Goal: Task Accomplishment & Management: Manage account settings

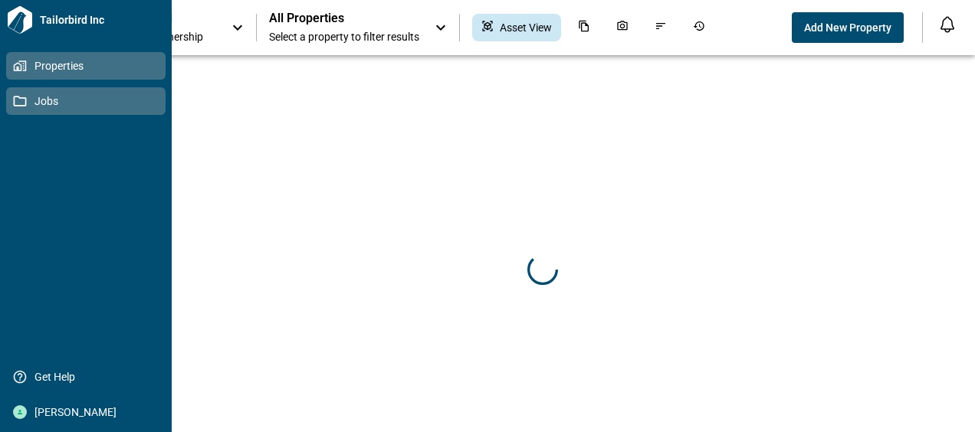
click at [31, 99] on span "Jobs" at bounding box center [89, 101] width 124 height 15
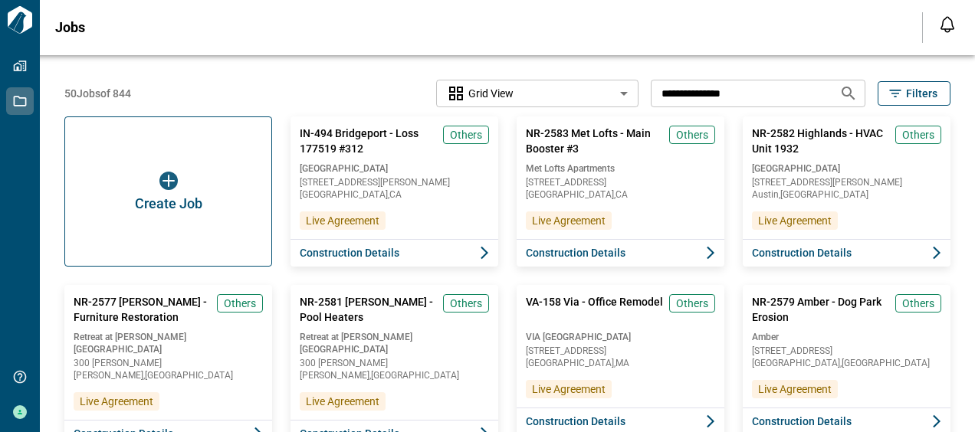
click at [788, 100] on input "**********" at bounding box center [739, 93] width 176 height 28
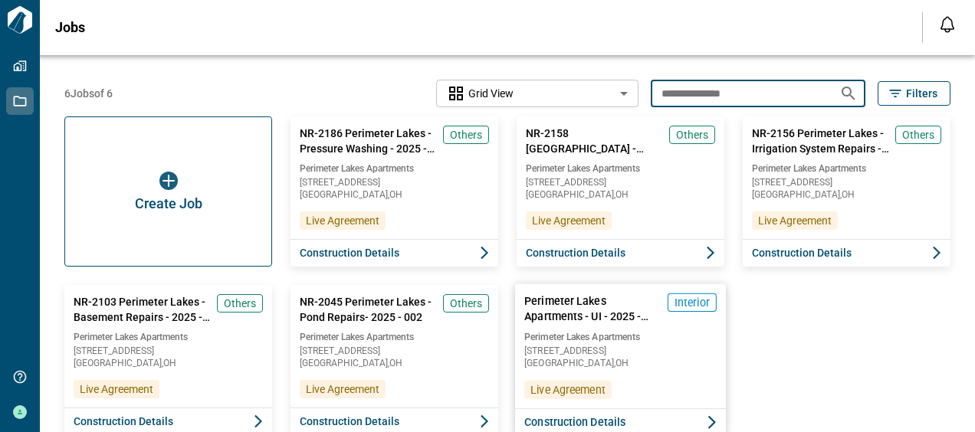
click at [669, 350] on span "[STREET_ADDRESS]" at bounding box center [620, 351] width 192 height 9
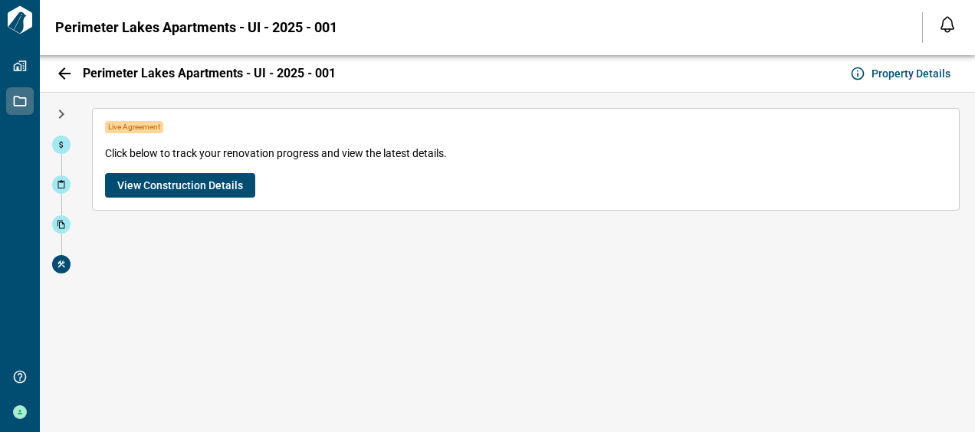
click at [212, 179] on span "View Construction Details" at bounding box center [180, 185] width 126 height 15
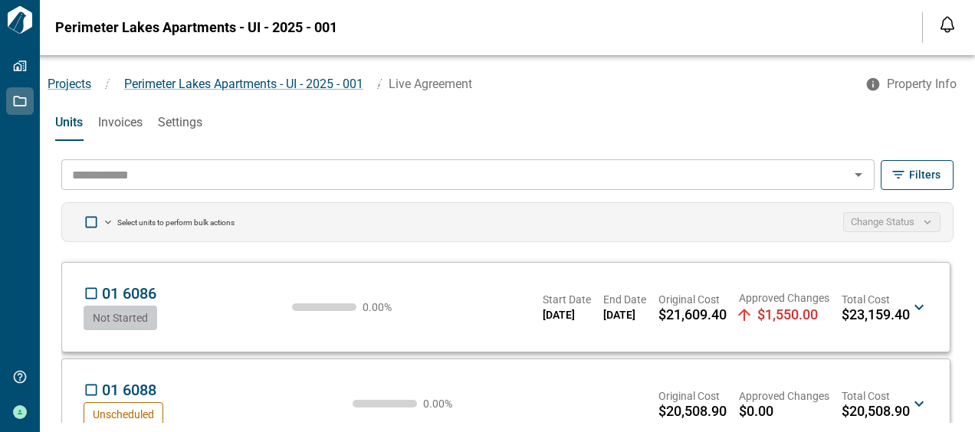
click at [304, 224] on div "Select units to perform bulk actions Change Status" at bounding box center [507, 222] width 892 height 40
click at [183, 173] on input "text" at bounding box center [455, 174] width 779 height 21
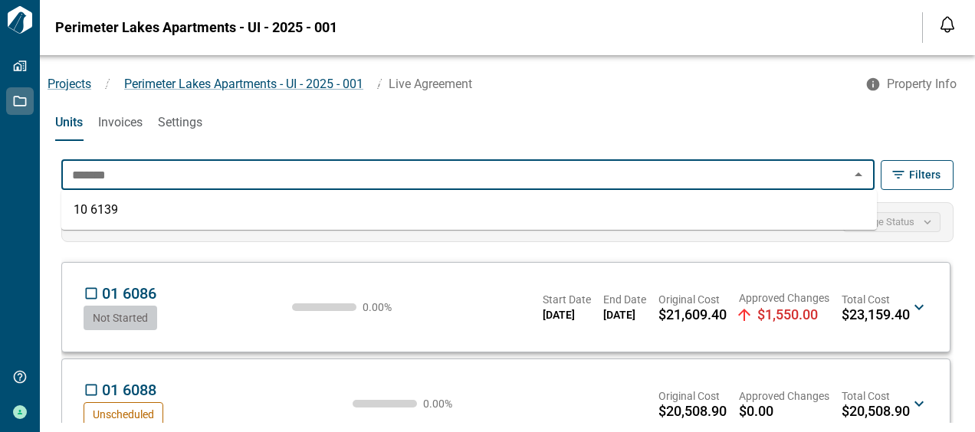
click at [148, 195] on ul "10 6139" at bounding box center [469, 210] width 816 height 40
click at [136, 206] on li "10 6139" at bounding box center [469, 210] width 816 height 28
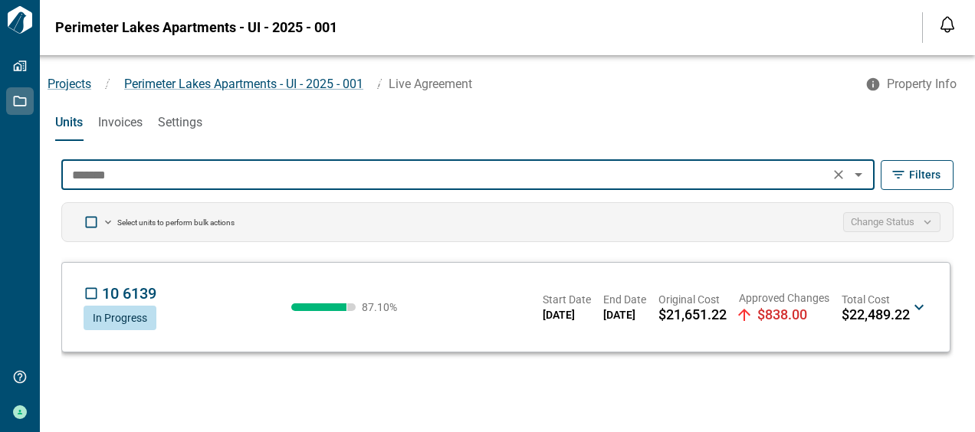
type input "*******"
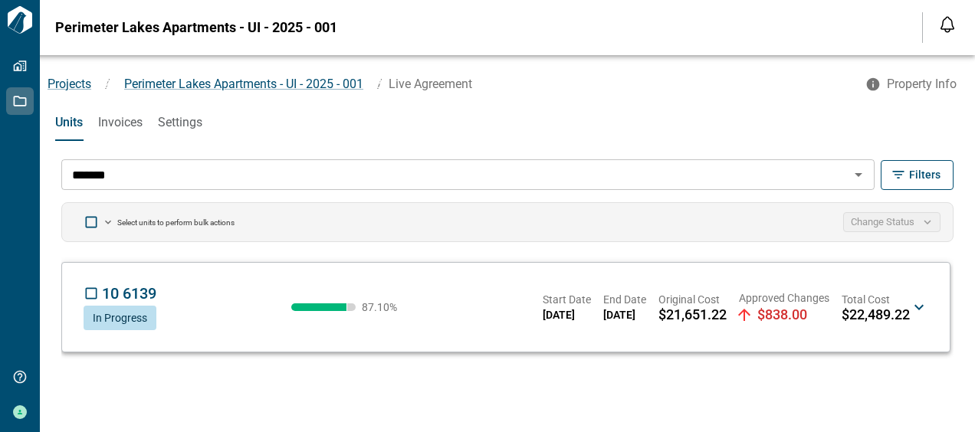
click at [933, 310] on div "10 6139 VC In Progress 87.10 % Start Date [DATE] End Date [DATE] Original Cost …" at bounding box center [505, 307] width 857 height 64
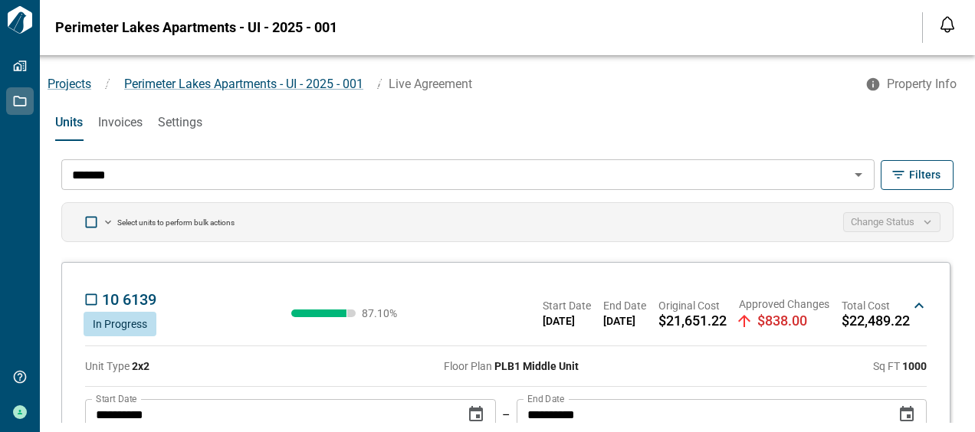
scroll to position [92, 0]
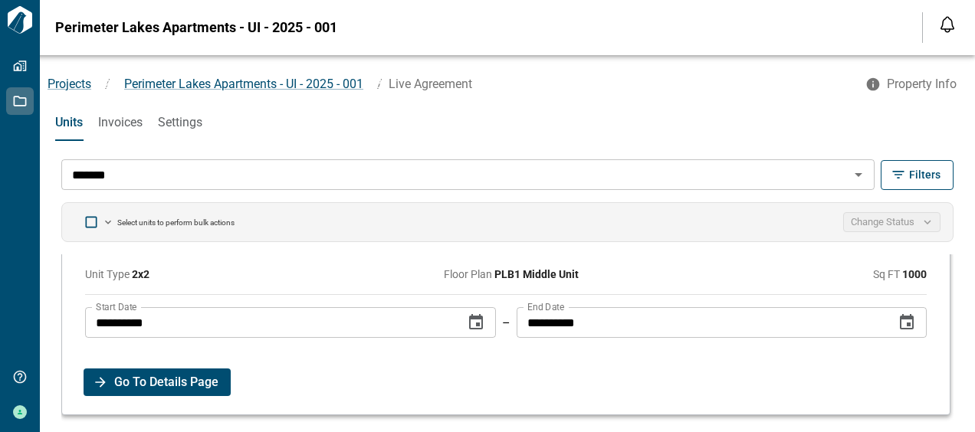
click at [150, 384] on span "Go To Details Page" at bounding box center [166, 383] width 104 height 28
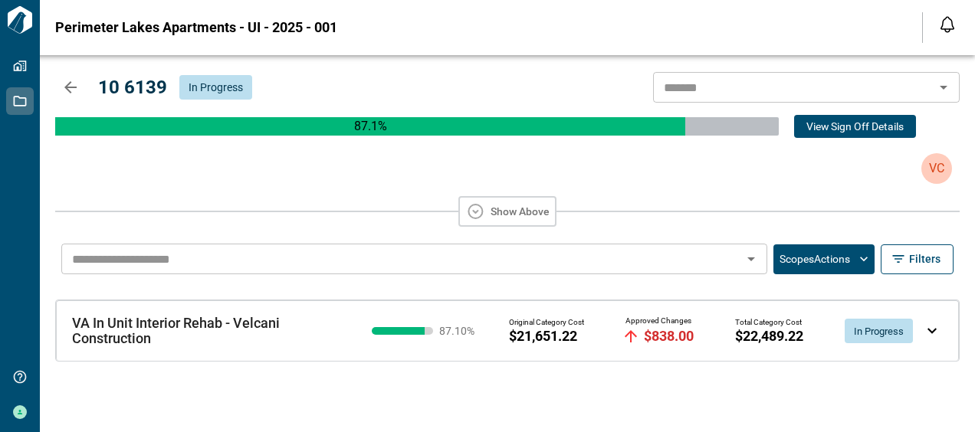
click at [932, 325] on div "VA In Unit Interior Rehab - Velcani Construction VA In Unit Interior Rehab - Ve…" at bounding box center [507, 331] width 903 height 61
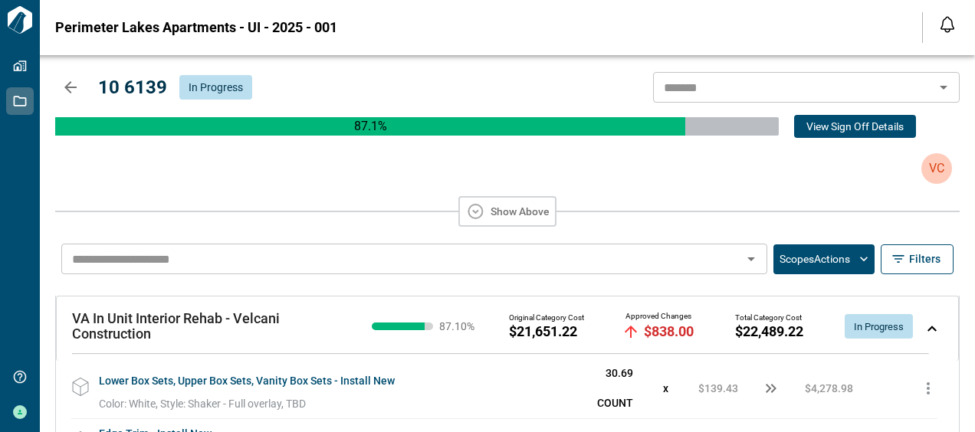
scroll to position [172, 0]
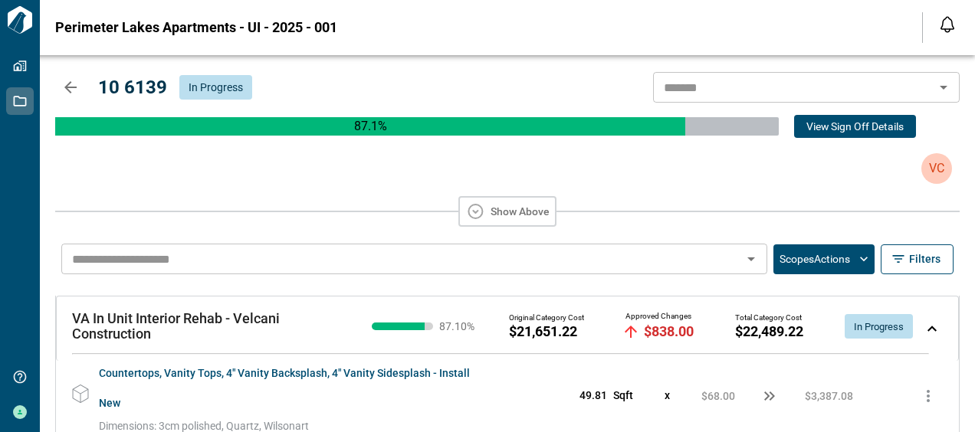
click at [849, 249] on button "Scopes Actions" at bounding box center [824, 260] width 101 height 30
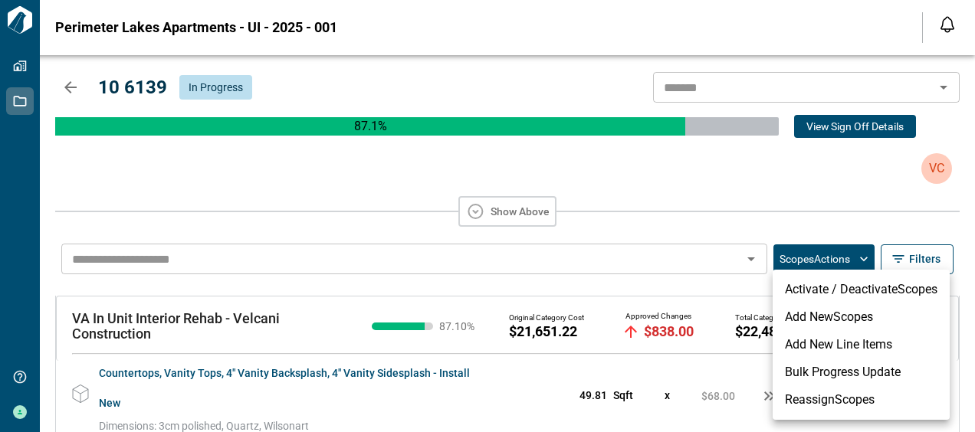
click at [805, 381] on li "Bulk Progress Update" at bounding box center [861, 373] width 177 height 28
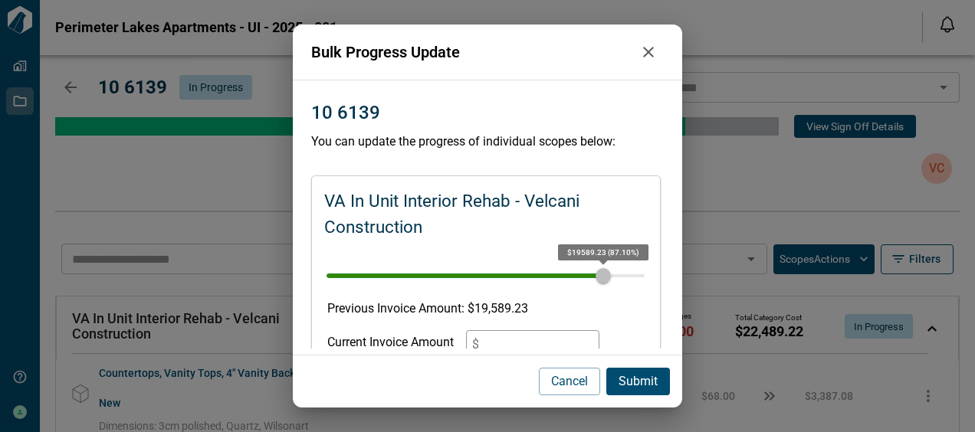
scroll to position [156, 0]
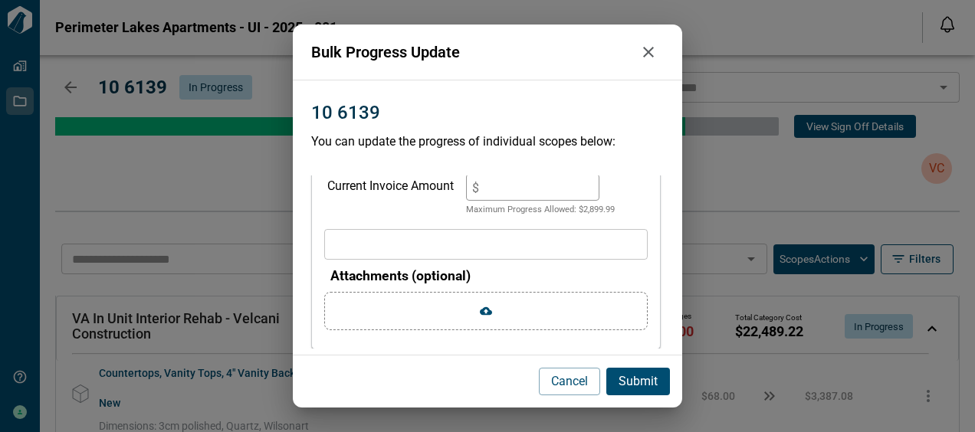
drag, startPoint x: 651, startPoint y: 58, endPoint x: 261, endPoint y: 419, distance: 531.7
click at [651, 59] on icon "button" at bounding box center [648, 52] width 18 height 18
type input "**"
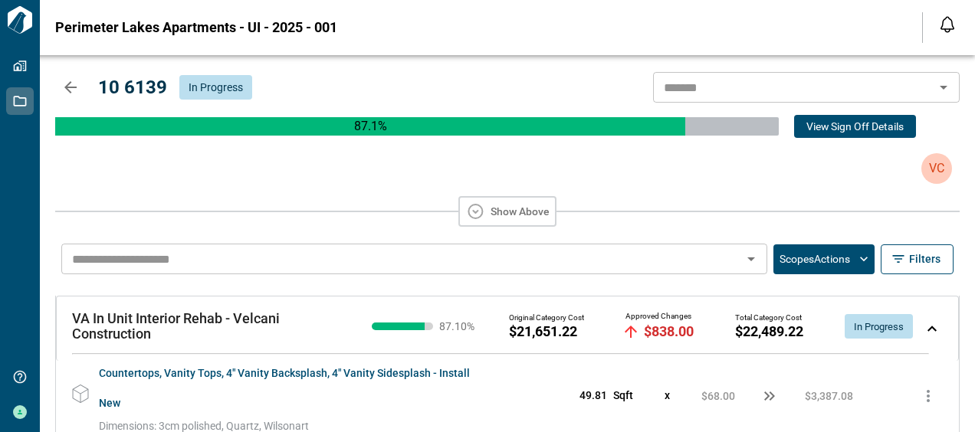
click at [886, 205] on div "Show Above" at bounding box center [507, 211] width 905 height 31
click at [89, 86] on div "10 6139 In Progress ​" at bounding box center [507, 87] width 905 height 31
click at [80, 84] on button "button" at bounding box center [70, 87] width 31 height 31
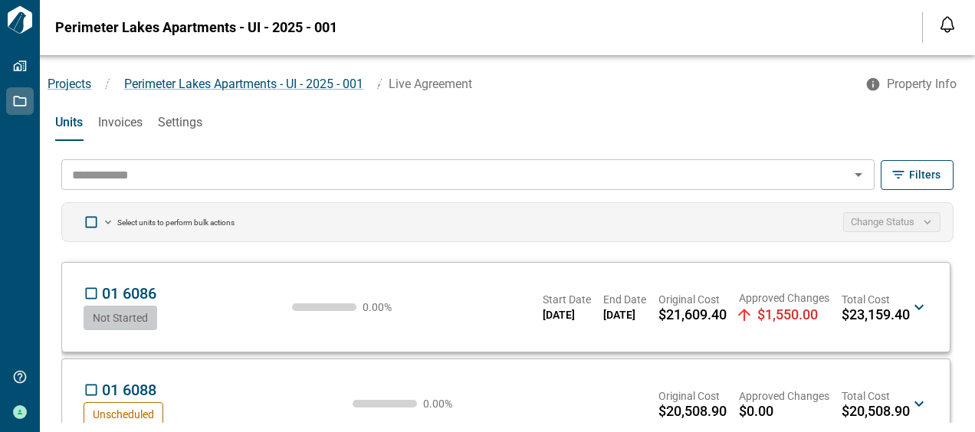
click at [225, 176] on input "text" at bounding box center [455, 174] width 779 height 21
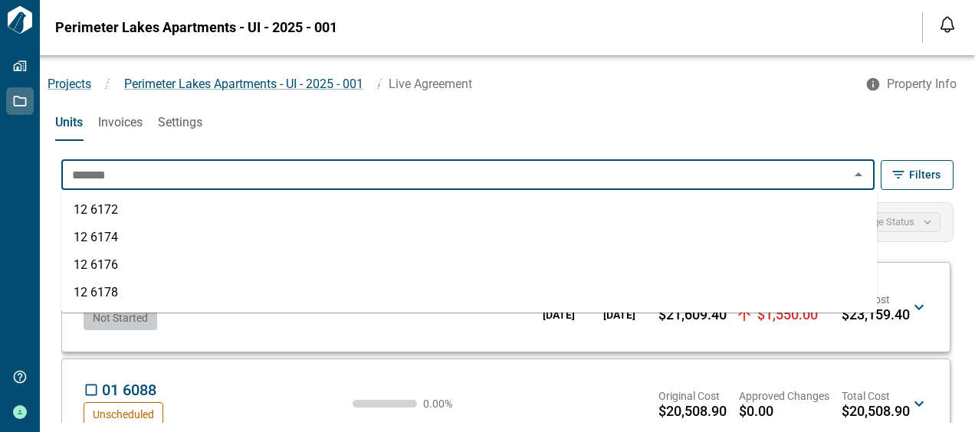
type input "*******"
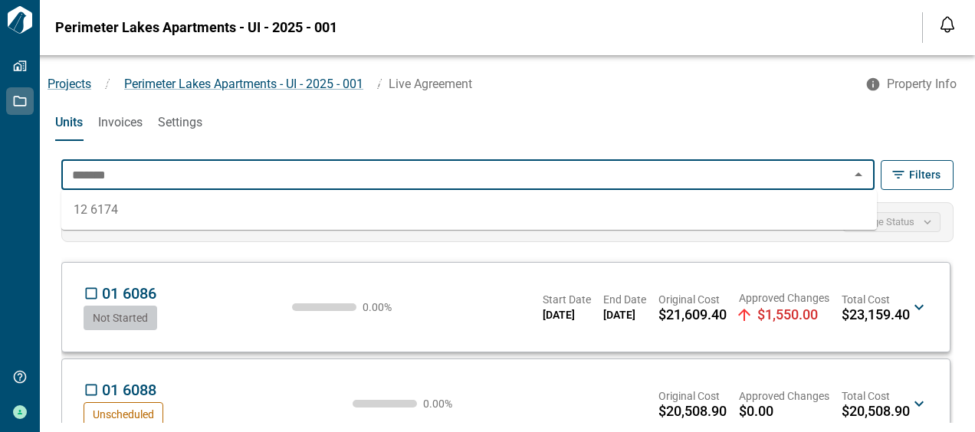
click at [208, 202] on li "12 6174" at bounding box center [469, 210] width 816 height 28
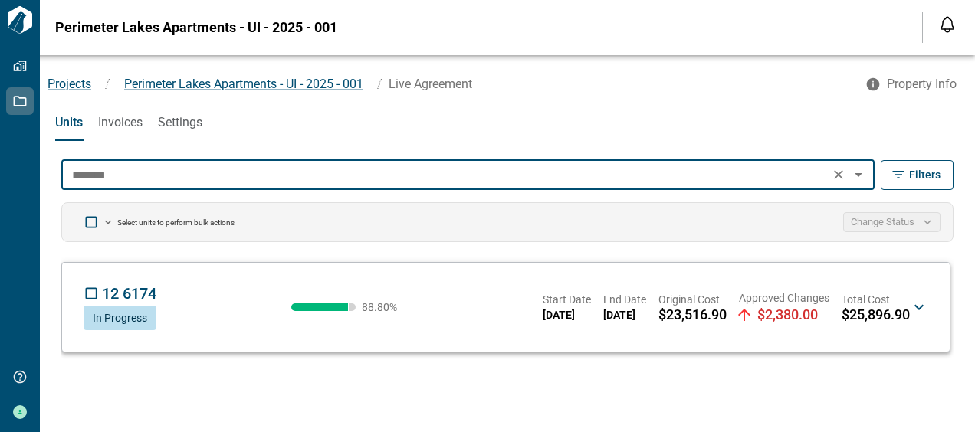
click at [922, 308] on icon at bounding box center [919, 307] width 18 height 18
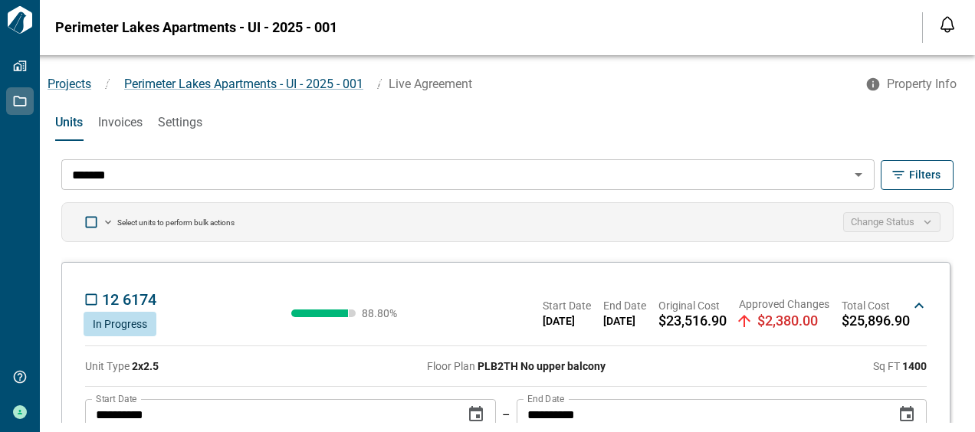
scroll to position [92, 0]
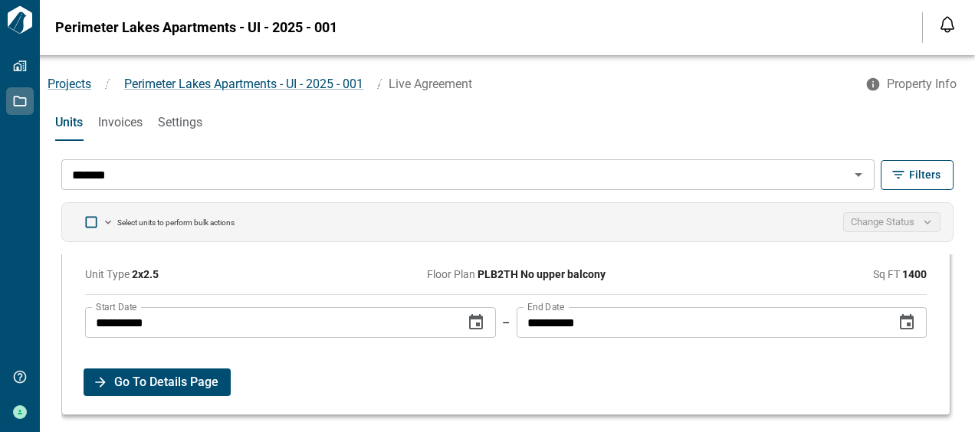
click at [156, 388] on span "Go To Details Page" at bounding box center [166, 383] width 104 height 28
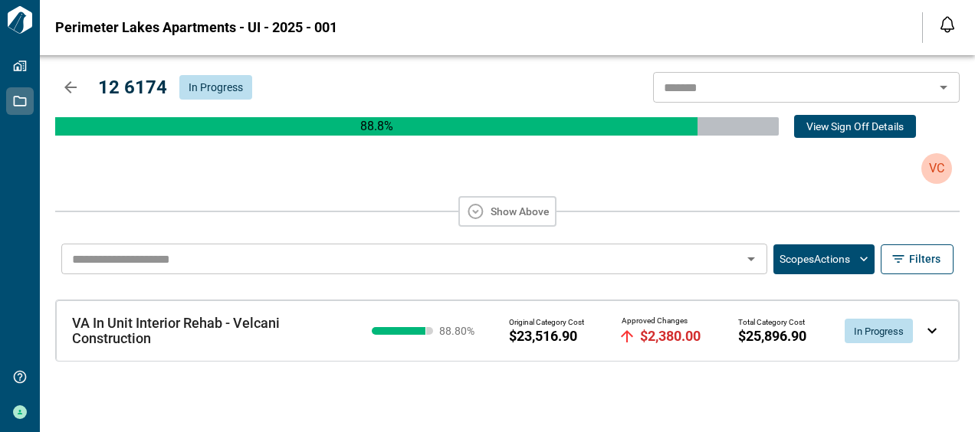
click at [949, 332] on div "VA In Unit Interior Rehab - Velcani Construction VA In Unit Interior Rehab - Ve…" at bounding box center [507, 331] width 903 height 61
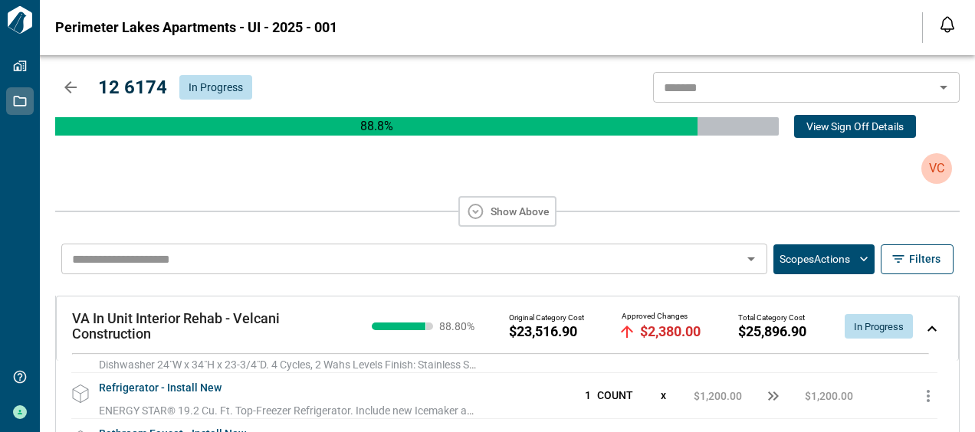
scroll to position [632, 0]
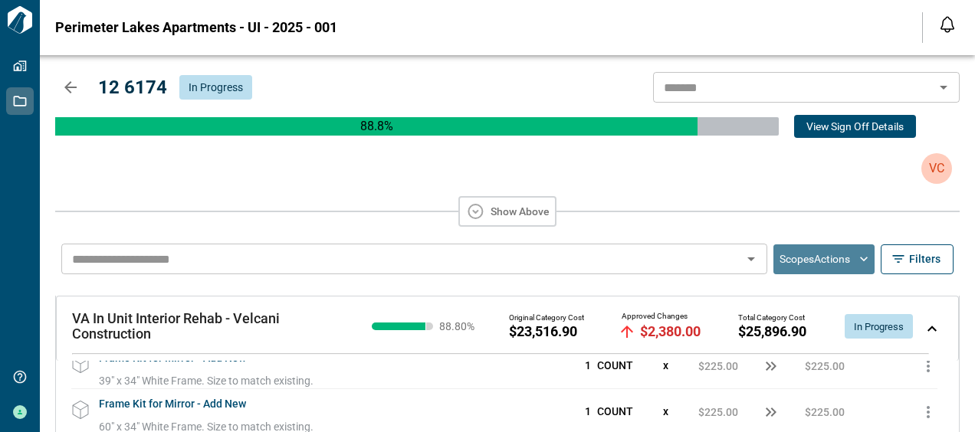
click at [828, 258] on button "Scopes Actions" at bounding box center [824, 260] width 101 height 30
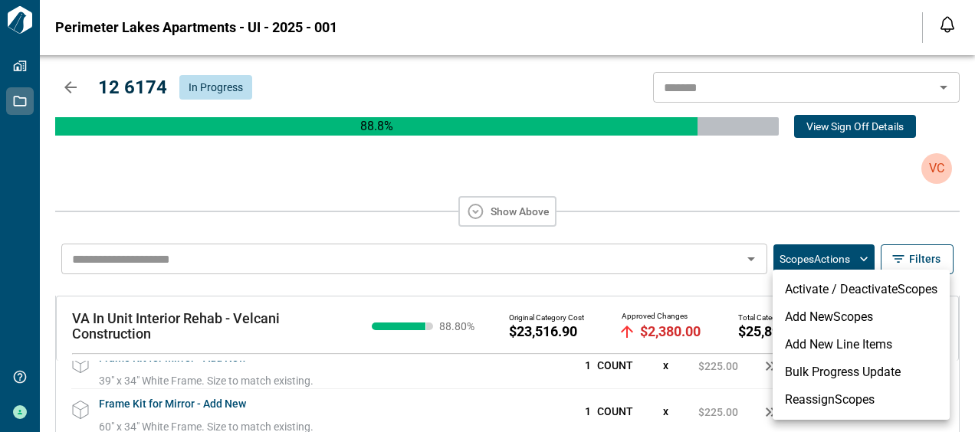
click at [820, 374] on li "Bulk Progress Update" at bounding box center [861, 373] width 177 height 28
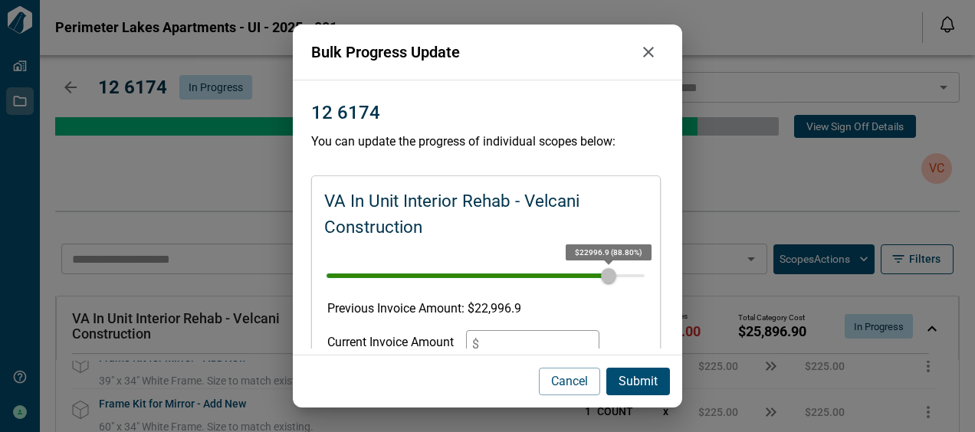
scroll to position [156, 0]
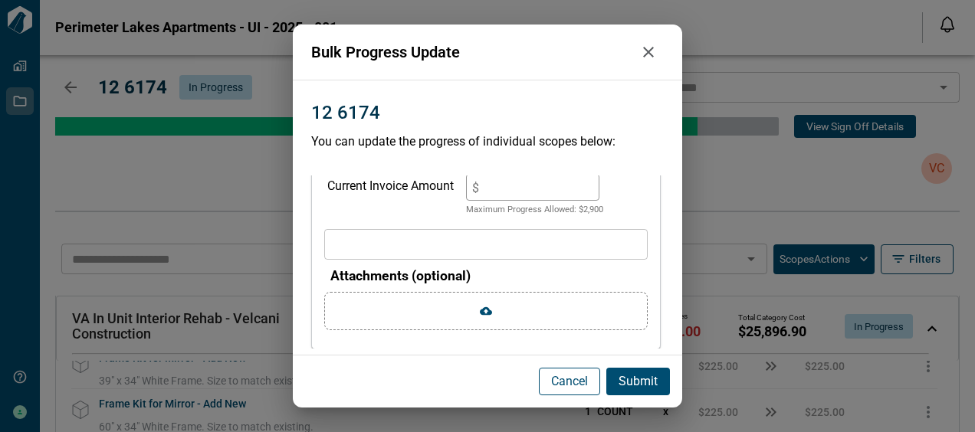
click at [571, 381] on p "Cancel" at bounding box center [569, 382] width 37 height 18
type input "**"
